Goal: Information Seeking & Learning: Learn about a topic

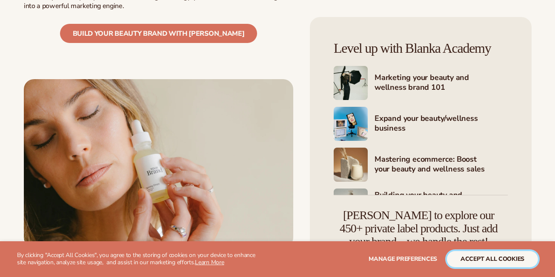
click at [494, 258] on button "accept all cookies" at bounding box center [492, 259] width 91 height 16
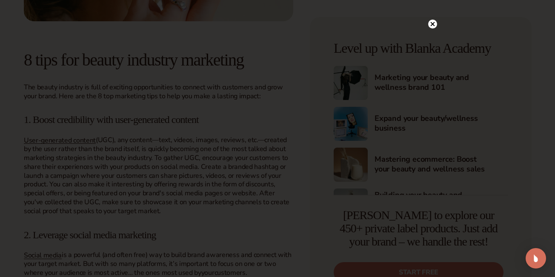
scroll to position [645, 0]
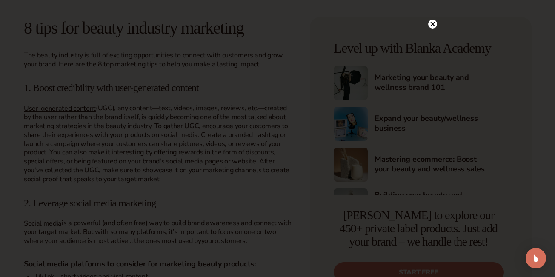
click at [435, 20] on div at bounding box center [277, 138] width 555 height 277
click at [435, 43] on circle at bounding box center [432, 41] width 9 height 9
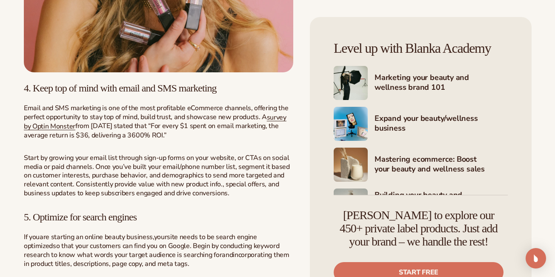
scroll to position [1280, 0]
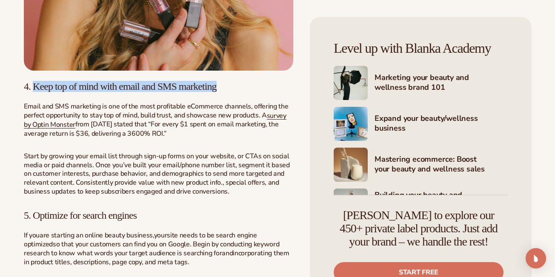
drag, startPoint x: 36, startPoint y: 87, endPoint x: 260, endPoint y: 82, distance: 223.5
click at [260, 82] on h3 "4. Keep top of mind with email and SMS marketing" at bounding box center [158, 86] width 269 height 11
copy span "Keep top of mind with email and SMS marketing"
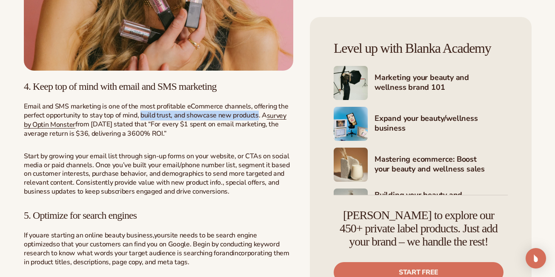
drag, startPoint x: 141, startPoint y: 115, endPoint x: 257, endPoint y: 116, distance: 115.3
click at [257, 116] on span "Email and SMS marketing is one of the most profitable eCommerce channels, offer…" at bounding box center [156, 111] width 264 height 18
copy span "build trust, and showcase new products"
click at [208, 178] on span "Start by growing your email list through sign-up forms on your website, or CTAs…" at bounding box center [157, 173] width 266 height 45
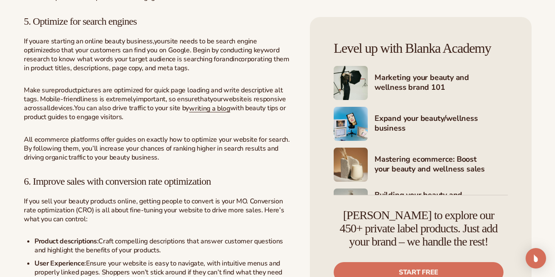
scroll to position [1477, 0]
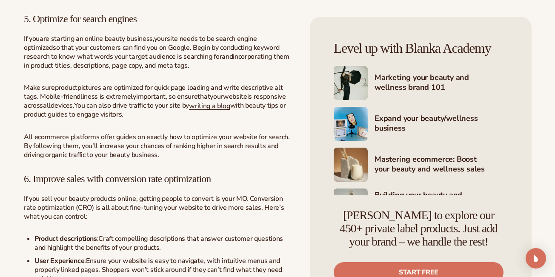
drag, startPoint x: 35, startPoint y: 20, endPoint x: 172, endPoint y: 14, distance: 137.5
click at [172, 14] on h3 "5. Optimize for search engines" at bounding box center [158, 18] width 269 height 11
copy span "Optimize for search engines"
drag, startPoint x: 25, startPoint y: 50, endPoint x: 160, endPoint y: 51, distance: 135.8
click at [160, 51] on p "If you are starting an online beauty business, your site needs to be search eng…" at bounding box center [158, 51] width 269 height 35
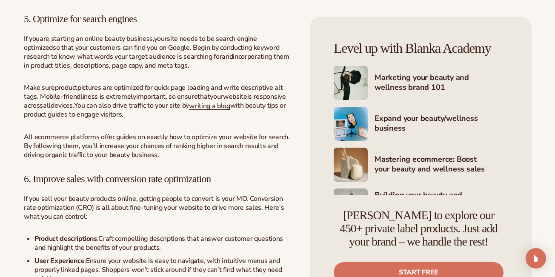
copy span "so that your customers can find you on Google"
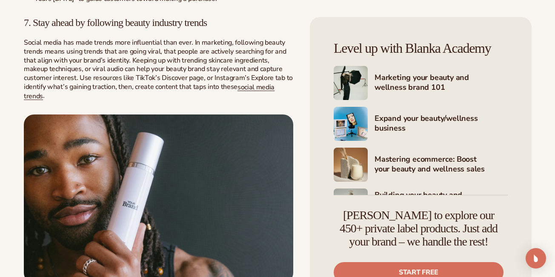
scroll to position [1803, 0]
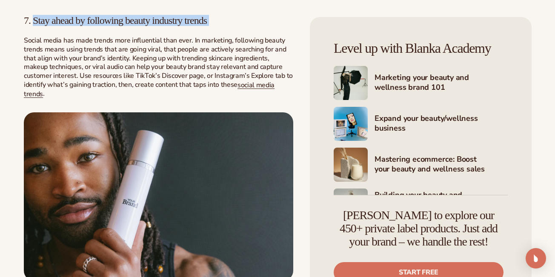
drag, startPoint x: 34, startPoint y: 21, endPoint x: 240, endPoint y: 17, distance: 206.0
click at [240, 17] on h3 "7. Stay ahead by following beauty industry trends" at bounding box center [158, 20] width 269 height 11
copy h3 "Stay ahead by following beauty industry trends"
click at [84, 21] on span "7. Stay ahead by following beauty industry trends" at bounding box center [115, 20] width 183 height 11
drag, startPoint x: 81, startPoint y: 21, endPoint x: 228, endPoint y: 17, distance: 146.9
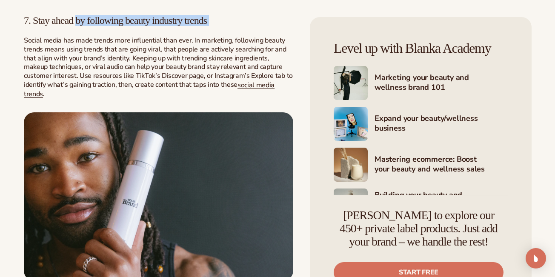
click at [228, 17] on h3 "7. Stay ahead by following beauty industry trends" at bounding box center [158, 20] width 269 height 11
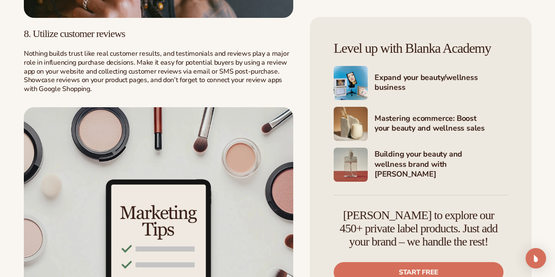
scroll to position [2066, 0]
click at [285, 57] on p "Nothing builds trust like real customer results, and testimonials and reviews p…" at bounding box center [158, 71] width 269 height 44
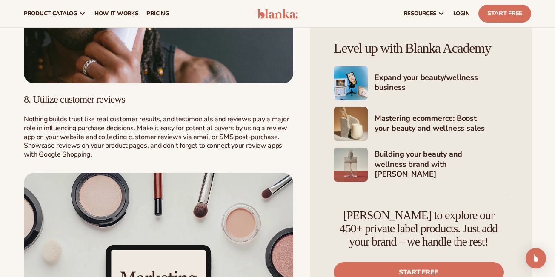
scroll to position [2000, 0]
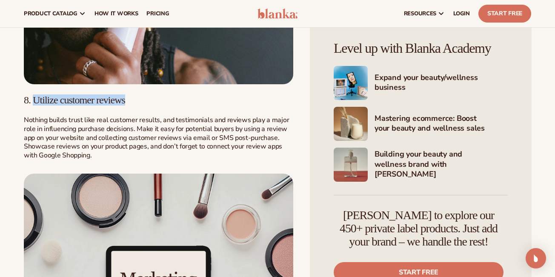
drag, startPoint x: 35, startPoint y: 93, endPoint x: 158, endPoint y: 89, distance: 123.0
click at [158, 94] on h3 "8. Utilize customer reviews" at bounding box center [158, 99] width 269 height 11
copy span "Utilize customer reviews"
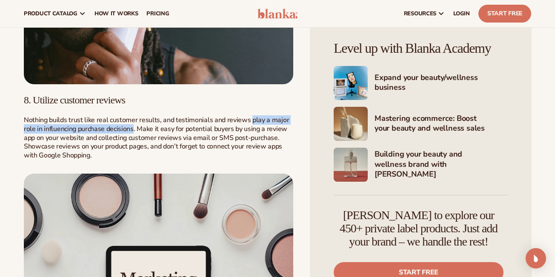
drag, startPoint x: 249, startPoint y: 113, endPoint x: 133, endPoint y: 123, distance: 116.6
click at [133, 123] on span "Nothing builds trust like real customer results, and testimonials and reviews p…" at bounding box center [156, 137] width 265 height 45
copy span "play a major role in influencing purchase decisions"
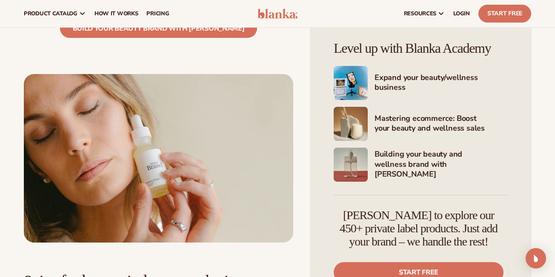
scroll to position [0, 0]
